Goal: Use online tool/utility: Utilize a website feature to perform a specific function

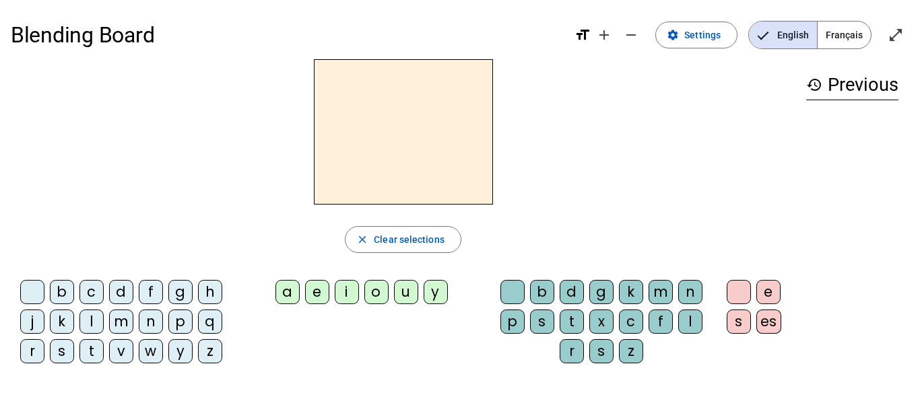
click at [127, 296] on div "d" at bounding box center [121, 292] width 24 height 24
click at [398, 300] on div "u" at bounding box center [406, 292] width 24 height 24
click at [627, 323] on div "c" at bounding box center [631, 322] width 24 height 24
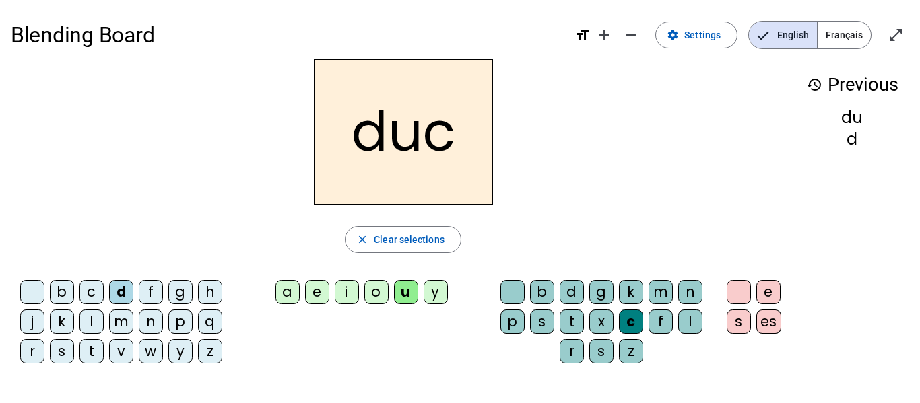
click at [517, 289] on div at bounding box center [512, 292] width 24 height 24
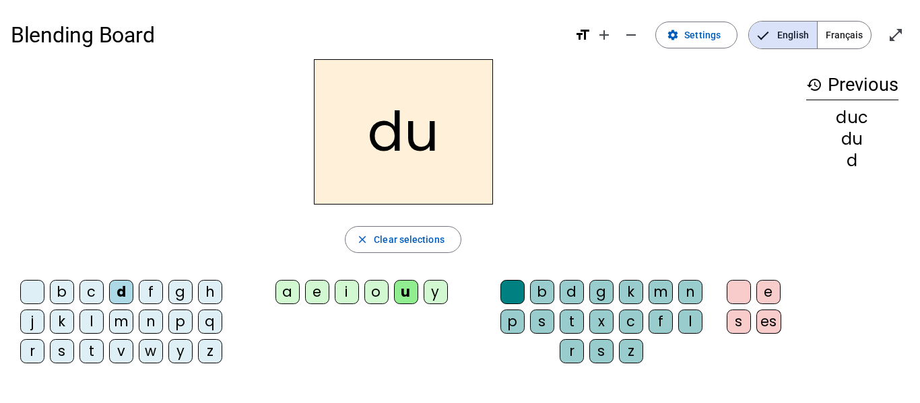
click at [320, 287] on div "e" at bounding box center [317, 292] width 24 height 24
click at [158, 317] on div "n" at bounding box center [151, 322] width 24 height 24
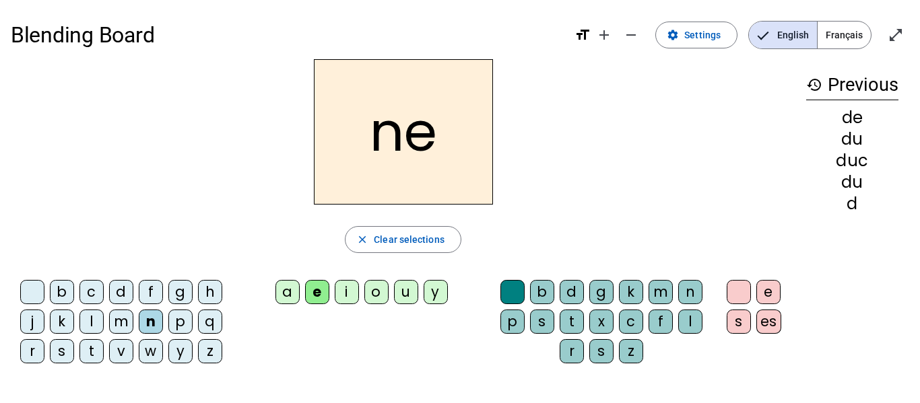
click at [126, 317] on div "m" at bounding box center [121, 322] width 24 height 24
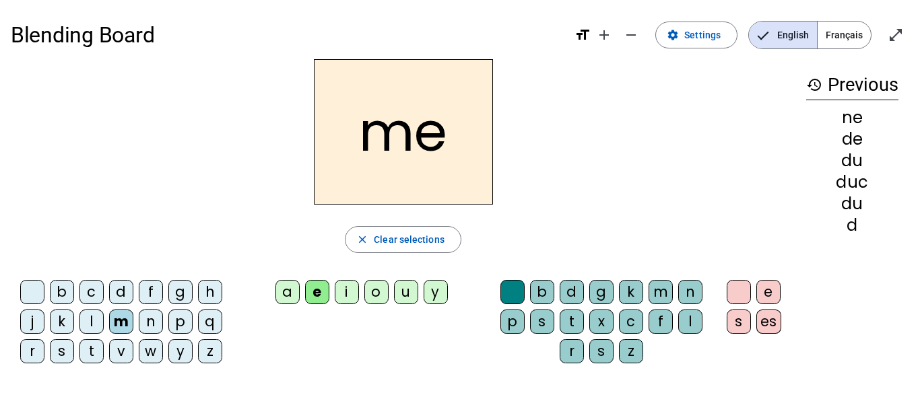
click at [71, 346] on div "s" at bounding box center [62, 351] width 24 height 24
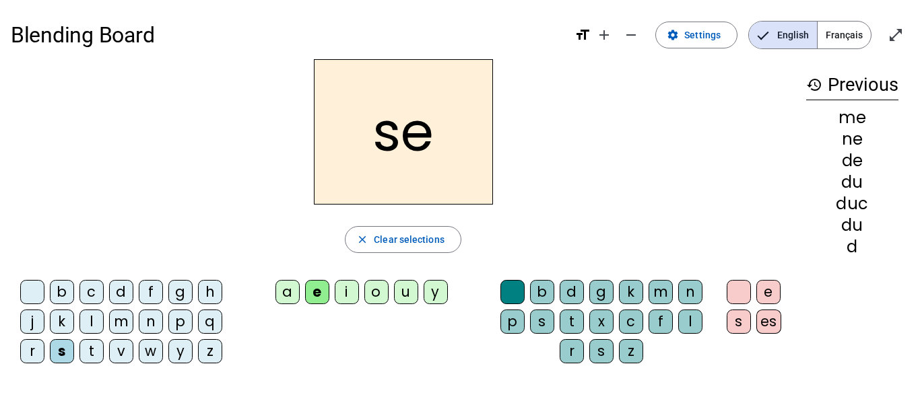
click at [413, 287] on div "u" at bounding box center [406, 292] width 24 height 24
click at [132, 289] on div "d" at bounding box center [121, 292] width 24 height 24
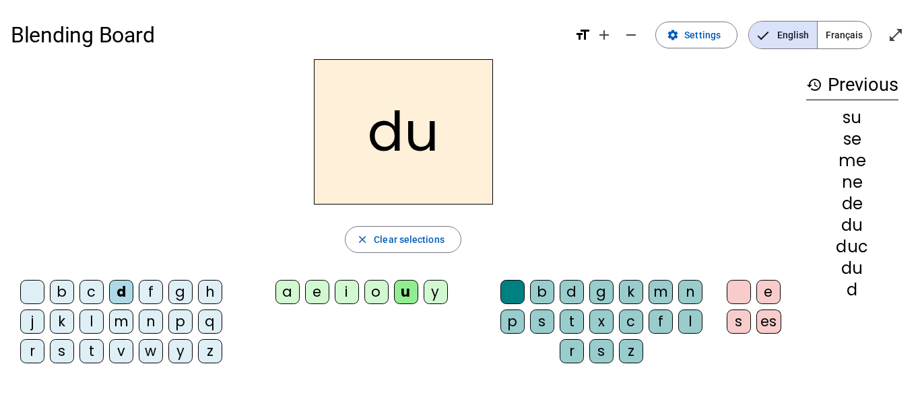
click at [94, 322] on div "l" at bounding box center [91, 322] width 24 height 24
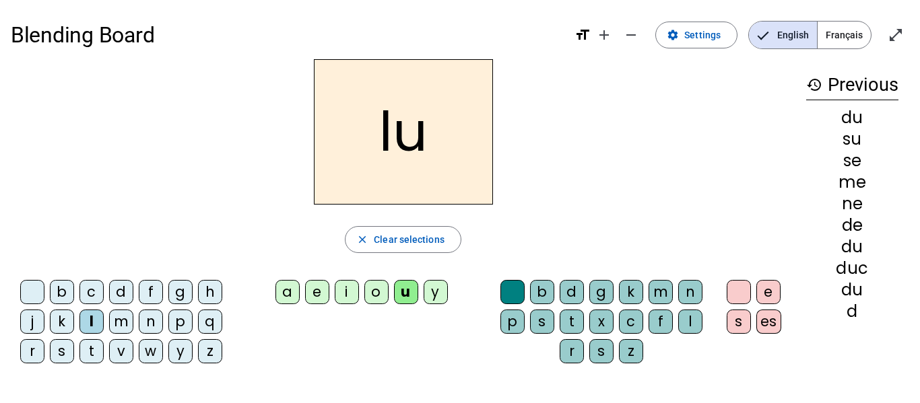
click at [283, 296] on div "a" at bounding box center [287, 292] width 24 height 24
click at [635, 322] on div "c" at bounding box center [631, 322] width 24 height 24
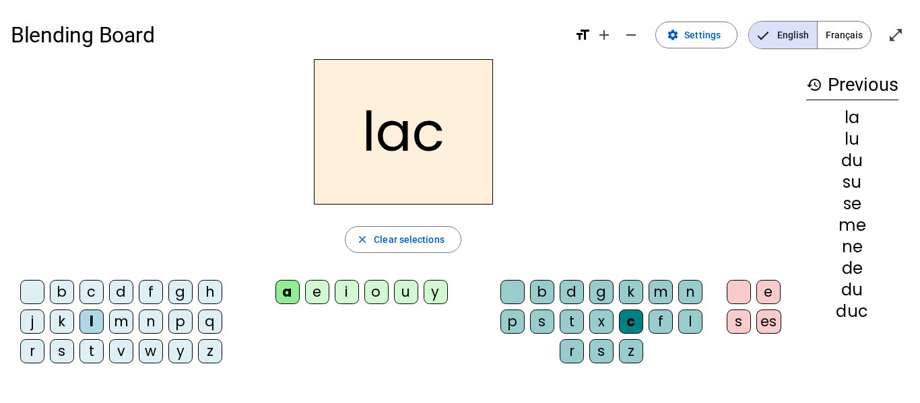
click at [94, 355] on div "t" at bounding box center [91, 351] width 24 height 24
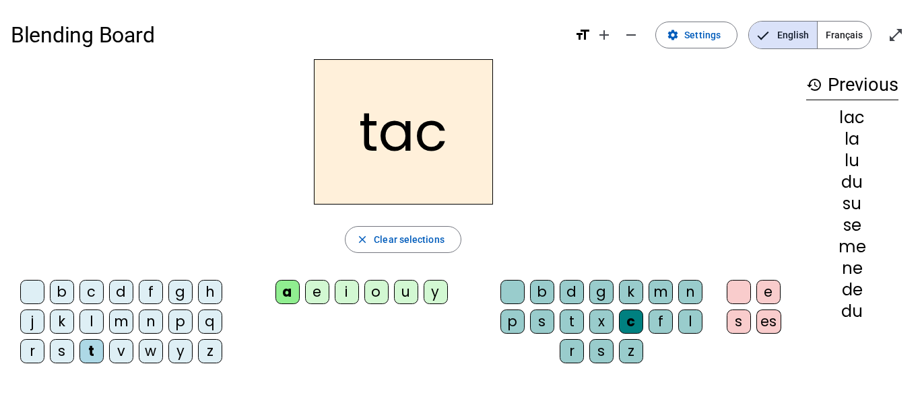
click at [64, 294] on div "b" at bounding box center [62, 292] width 24 height 24
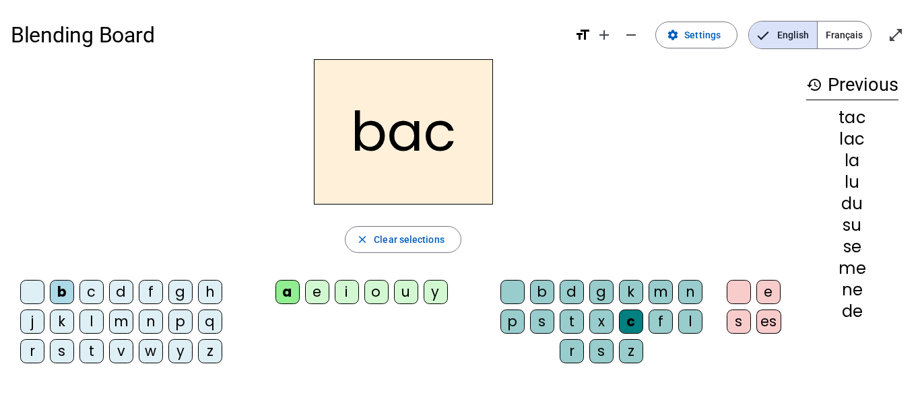
click at [73, 347] on div "s" at bounding box center [62, 351] width 24 height 24
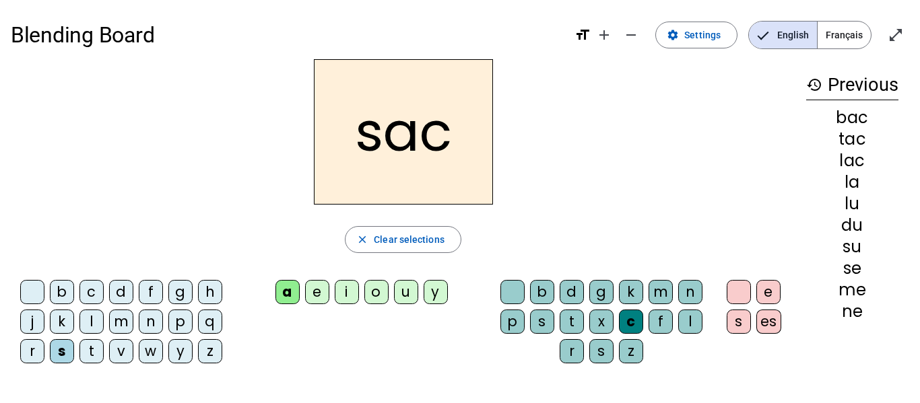
click at [314, 302] on div "e" at bounding box center [317, 292] width 24 height 24
click at [691, 320] on div "l" at bounding box center [690, 322] width 24 height 24
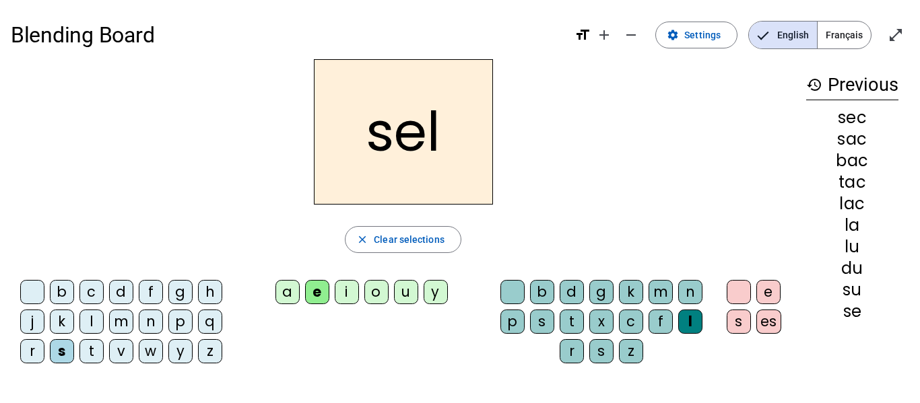
click at [377, 298] on div "o" at bounding box center [376, 292] width 24 height 24
